Goal: Information Seeking & Learning: Understand process/instructions

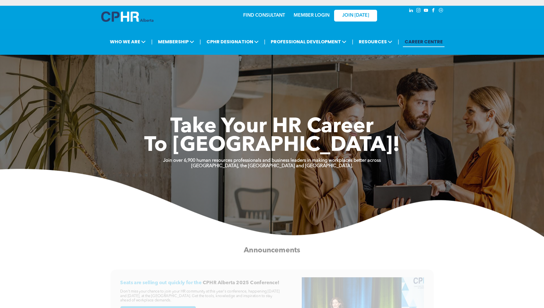
click at [306, 19] on div "MEMBER LOGIN" at bounding box center [311, 14] width 37 height 10
click at [306, 17] on link "MEMBER LOGIN" at bounding box center [312, 15] width 36 height 5
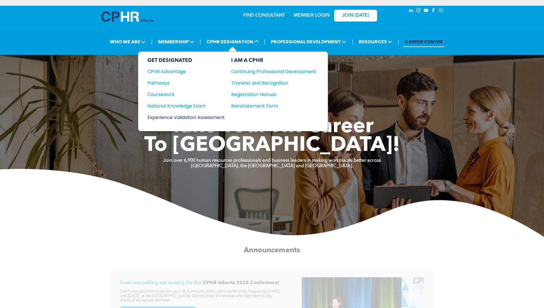
click at [213, 116] on div "Experience Validation Assessment" at bounding box center [182, 117] width 70 height 7
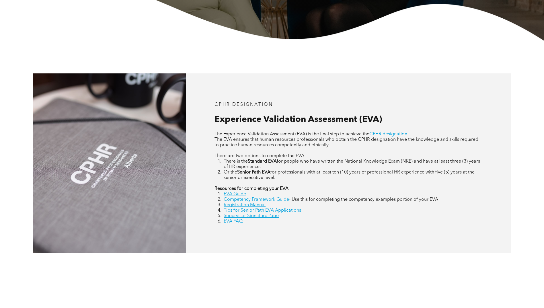
scroll to position [201, 0]
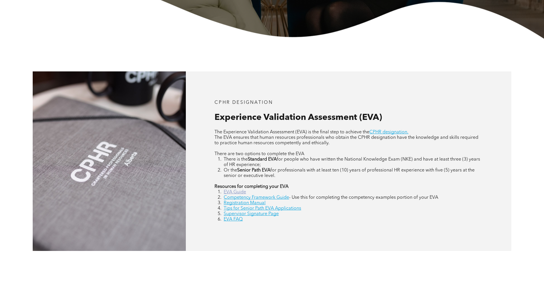
click at [230, 191] on link "EVA Guide" at bounding box center [235, 192] width 22 height 5
